Goal: Find specific page/section: Find specific page/section

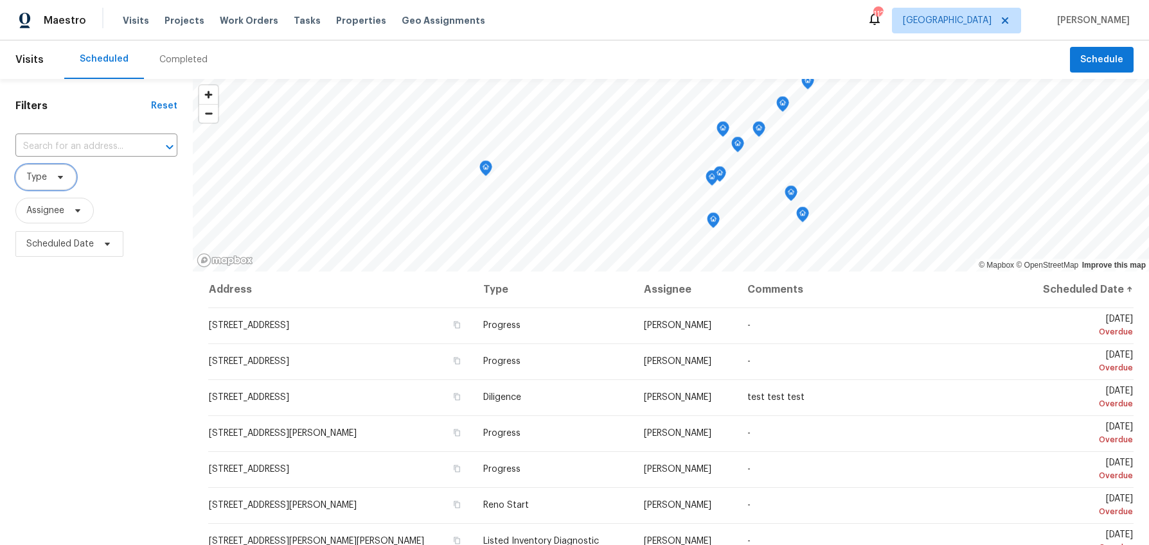
click at [63, 181] on icon at bounding box center [60, 177] width 10 height 10
type input "dili"
click at [23, 251] on span at bounding box center [28, 247] width 10 height 10
click at [23, 249] on input "Diligence" at bounding box center [27, 245] width 8 height 8
checkbox input "true"
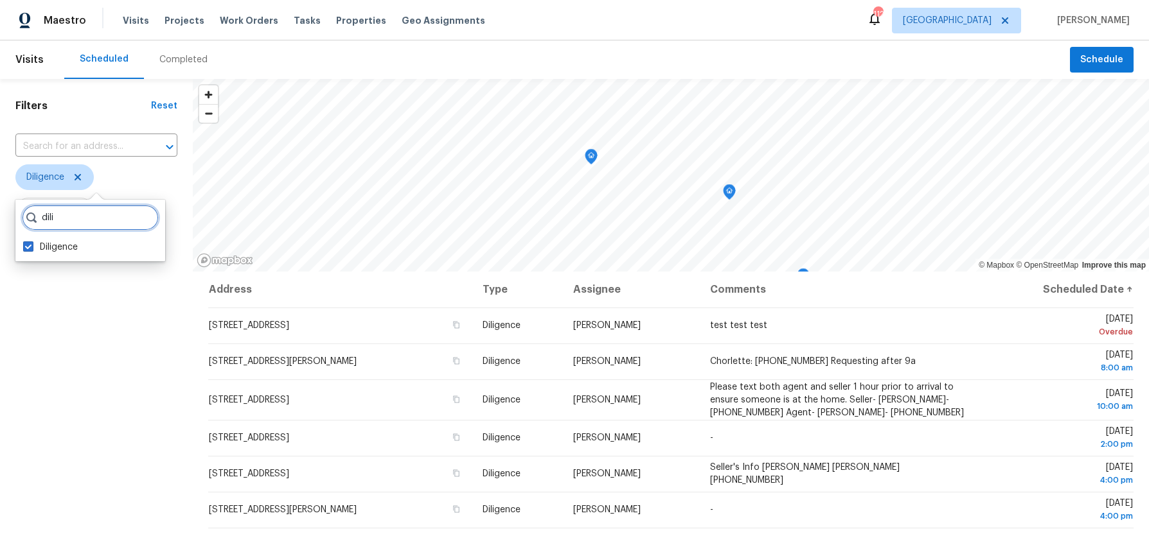
drag, startPoint x: 64, startPoint y: 226, endPoint x: 29, endPoint y: 222, distance: 35.0
click at [29, 222] on div "dili" at bounding box center [90, 218] width 137 height 26
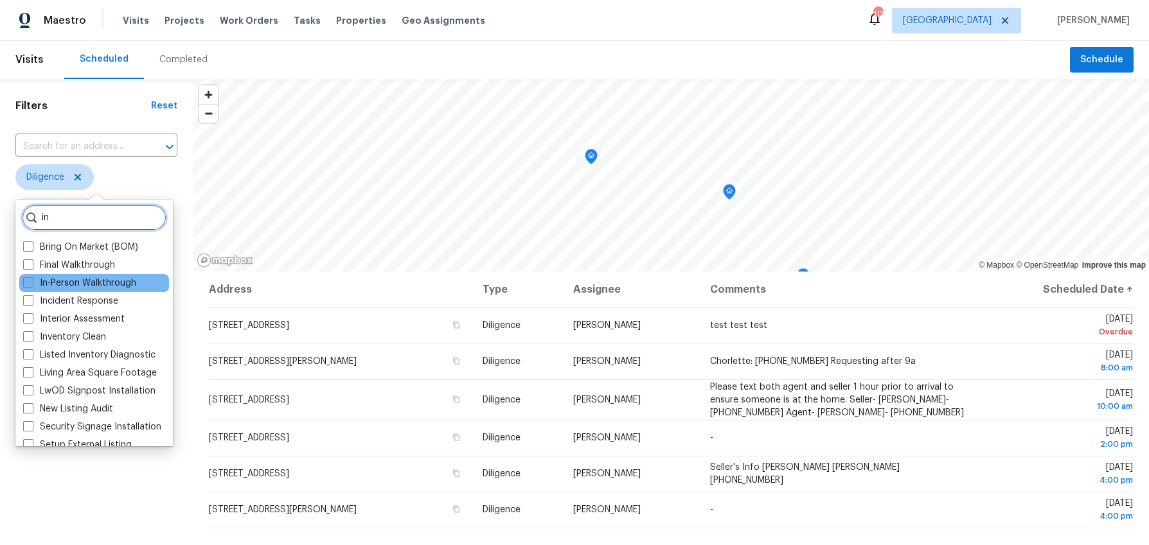
type input "in"
click at [24, 283] on span at bounding box center [28, 283] width 10 height 10
click at [24, 283] on input "In-Person Walkthrough" at bounding box center [27, 281] width 8 height 8
checkbox input "true"
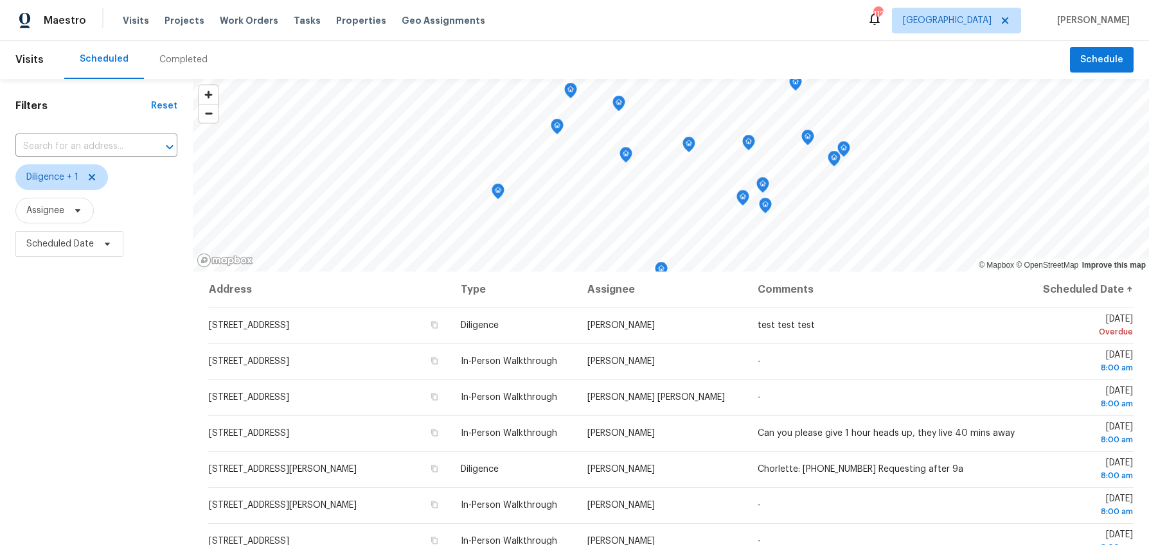
click at [80, 514] on div "Filters Reset ​ Diligence + 1 Assignee Scheduled Date" at bounding box center [96, 393] width 193 height 629
click at [66, 242] on span "Scheduled Date" at bounding box center [59, 244] width 67 height 13
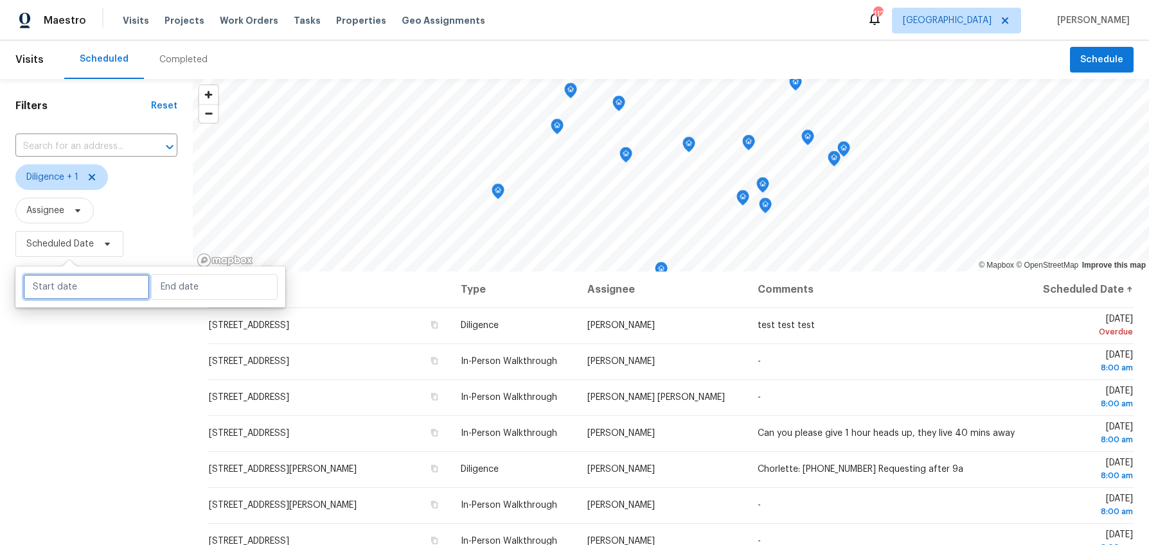
select select "8"
select select "2025"
select select "9"
select select "2025"
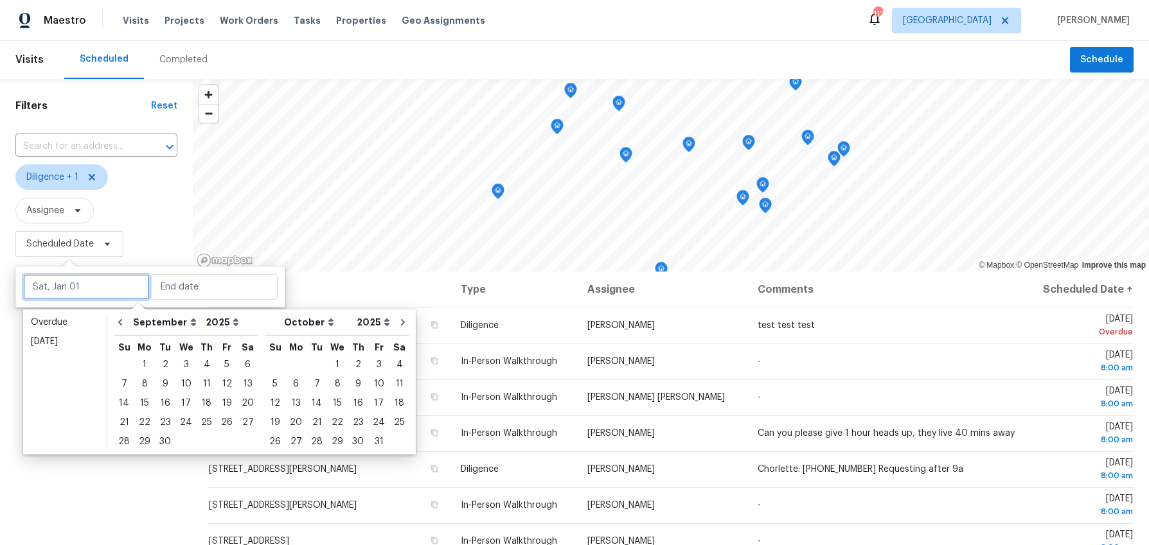
click at [82, 283] on input "text" at bounding box center [86, 287] width 127 height 26
click at [159, 382] on div "9" at bounding box center [165, 384] width 21 height 18
type input "[DATE]"
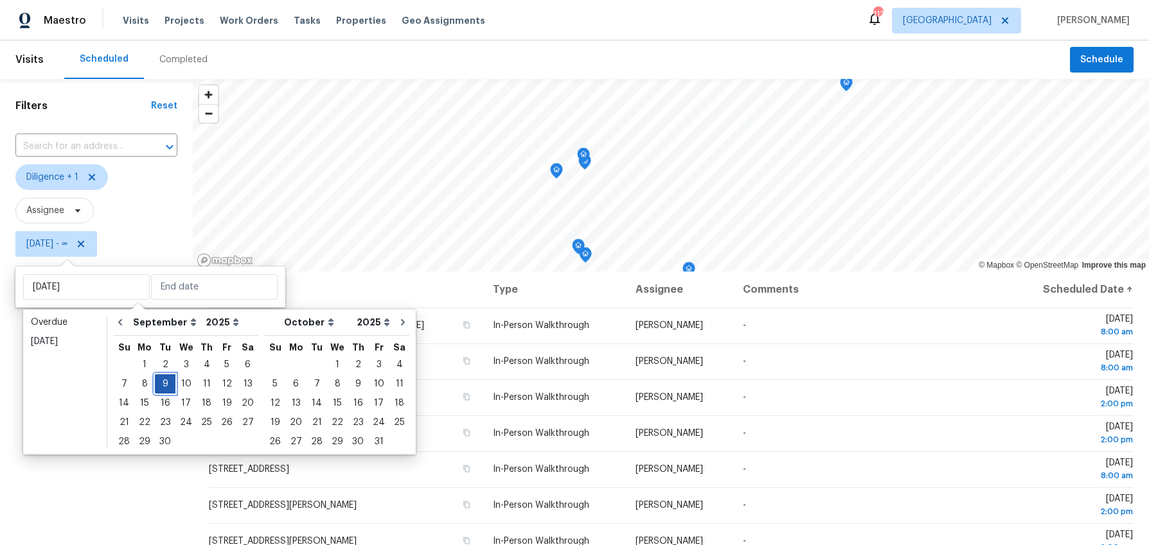
click at [159, 382] on div "9" at bounding box center [165, 384] width 21 height 18
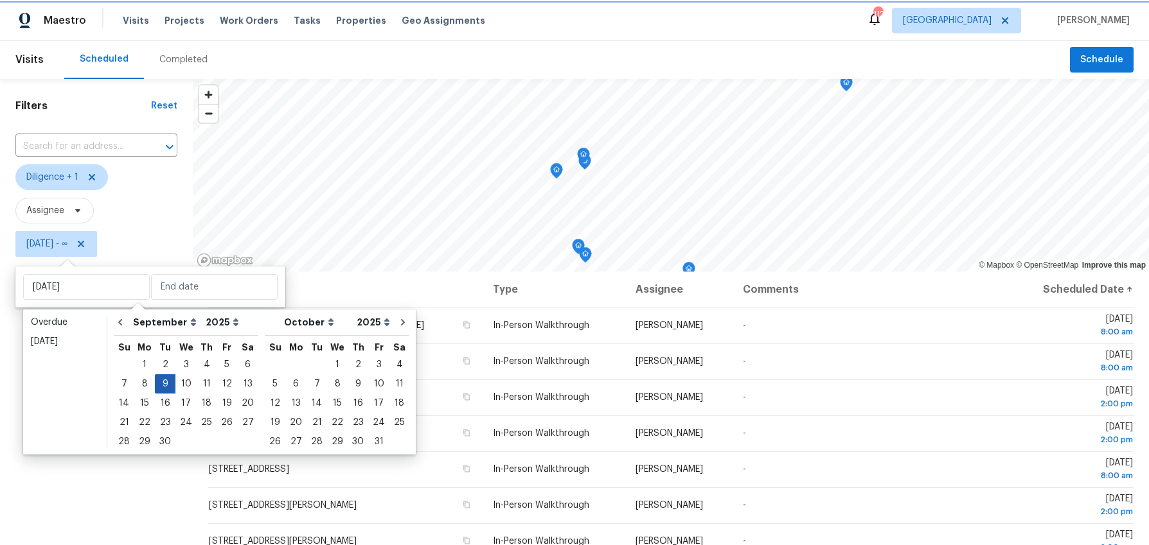
type input "[DATE]"
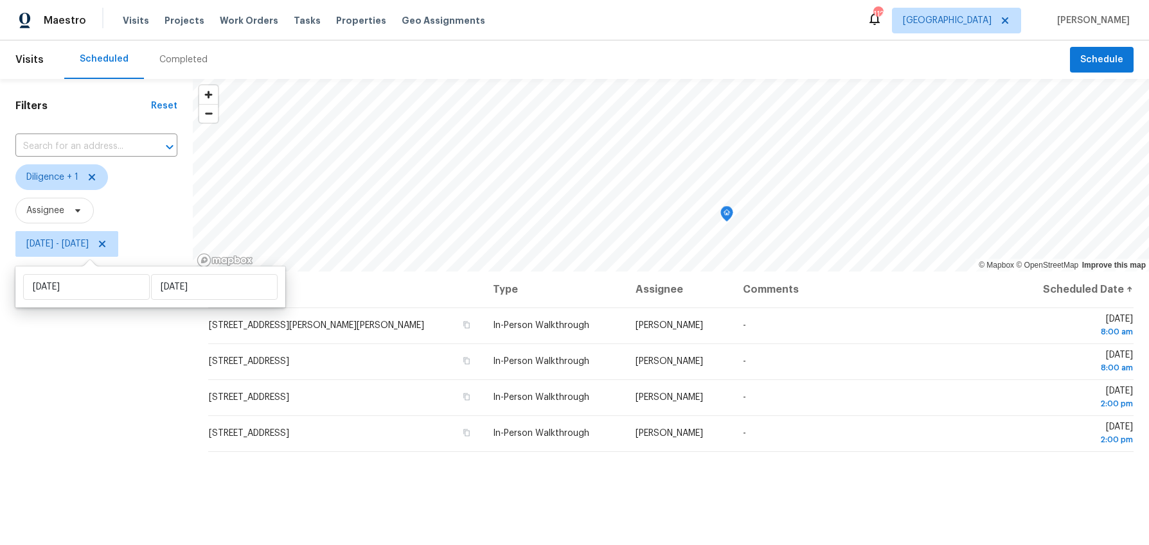
click at [117, 419] on div "Filters Reset ​ Diligence + 1 Assignee [DATE] - [DATE]" at bounding box center [96, 393] width 193 height 629
